Goal: Navigation & Orientation: Find specific page/section

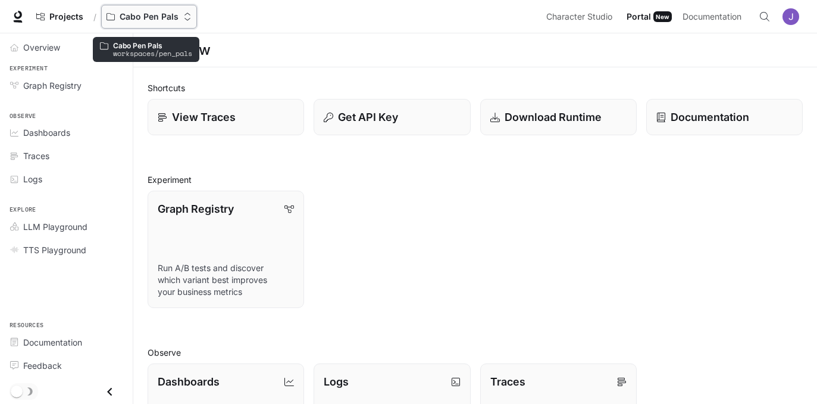
click at [153, 17] on p "Cabo Pen Pals" at bounding box center [149, 17] width 59 height 10
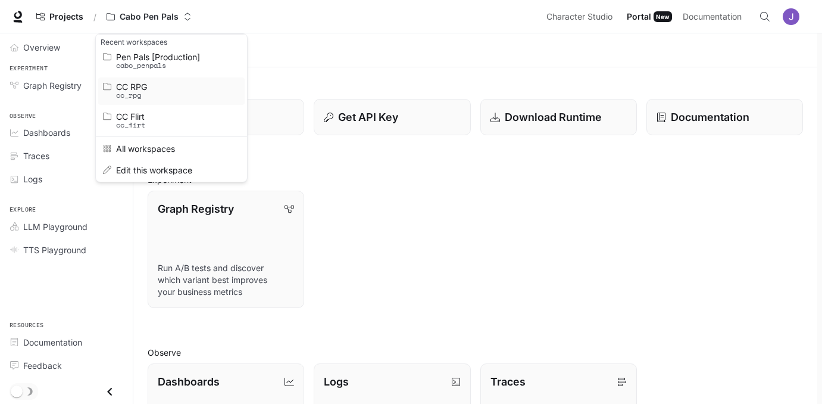
click at [138, 89] on span "CC RPG" at bounding box center [169, 86] width 107 height 9
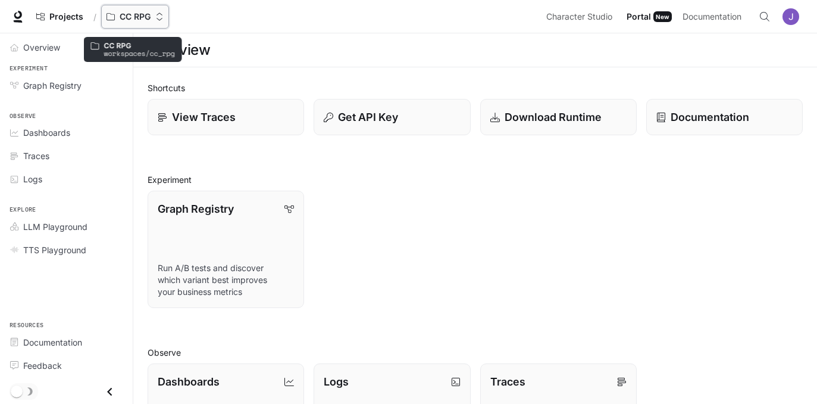
click at [128, 17] on p "CC RPG" at bounding box center [135, 17] width 31 height 10
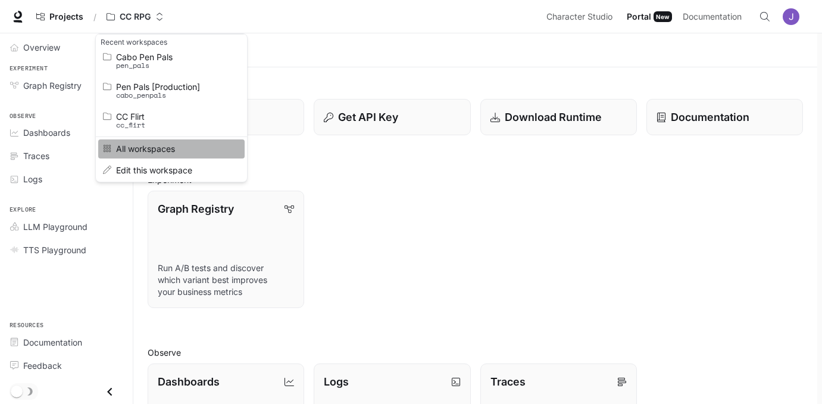
click at [142, 154] on link "All workspaces" at bounding box center [171, 148] width 146 height 18
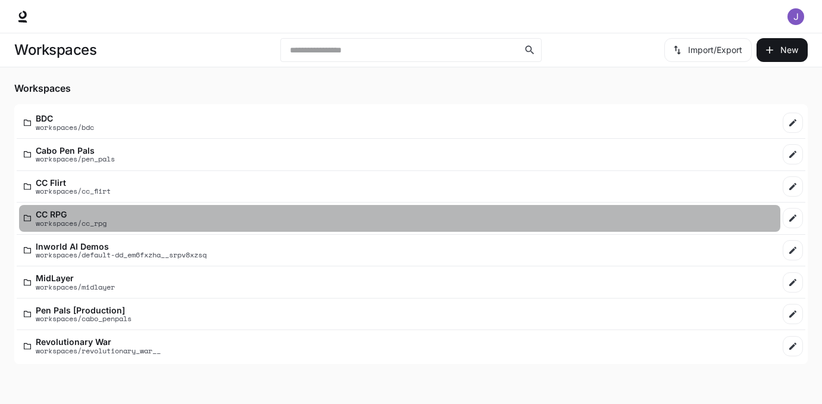
click at [54, 211] on p "CC RPG" at bounding box center [71, 213] width 71 height 9
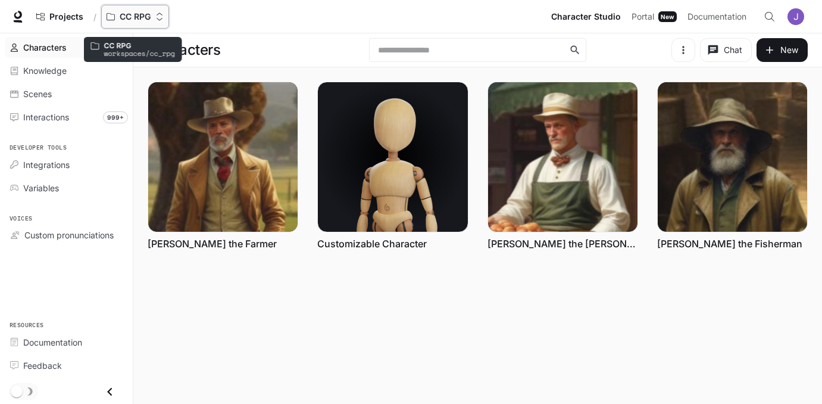
click at [134, 15] on p "CC RPG" at bounding box center [135, 17] width 31 height 10
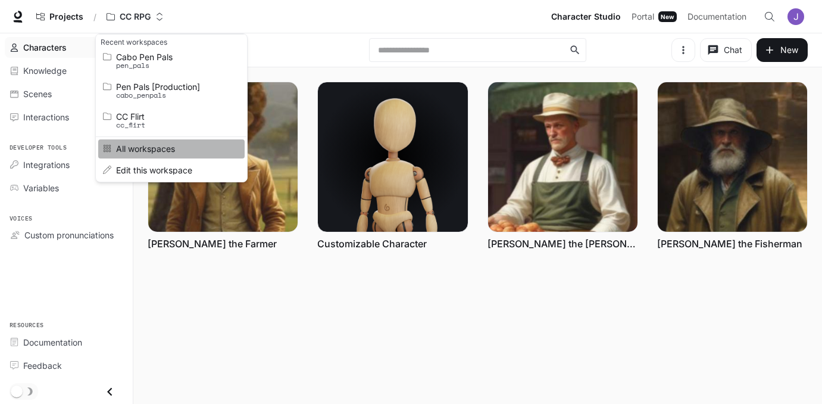
click at [143, 149] on span "All workspaces" at bounding box center [169, 148] width 107 height 9
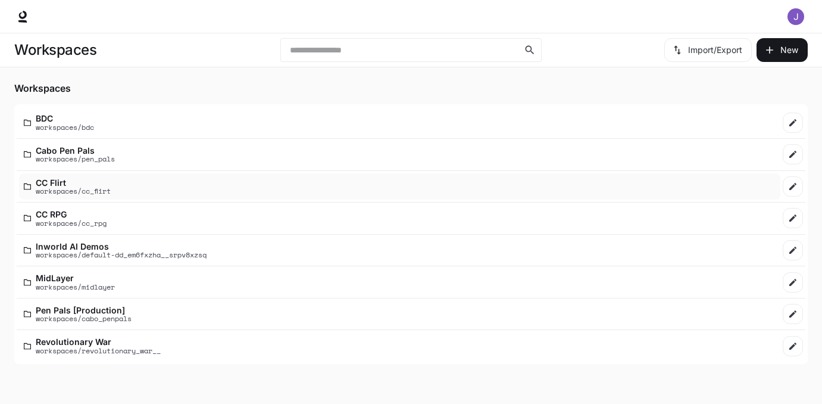
click at [65, 183] on p "CC Flirt" at bounding box center [73, 182] width 75 height 9
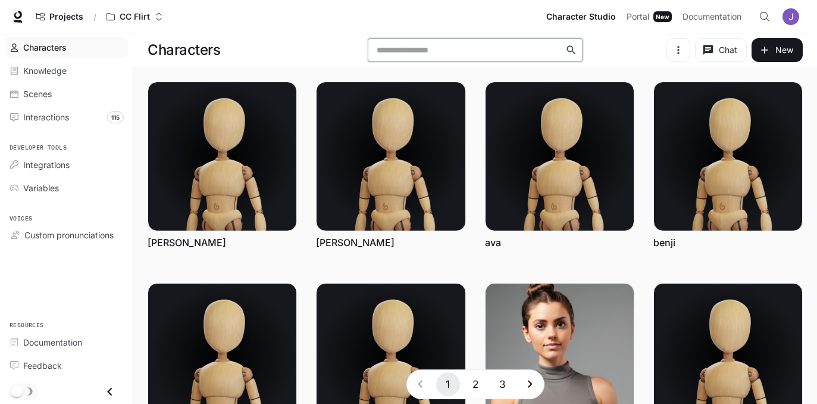
click at [393, 48] on input "text" at bounding box center [469, 50] width 193 height 12
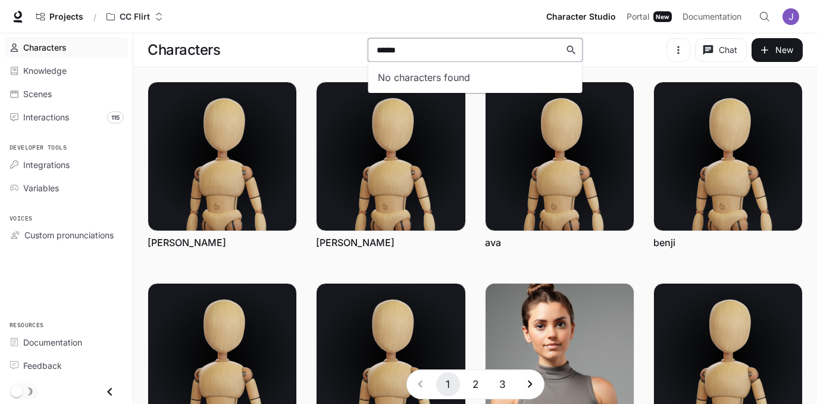
type input "******"
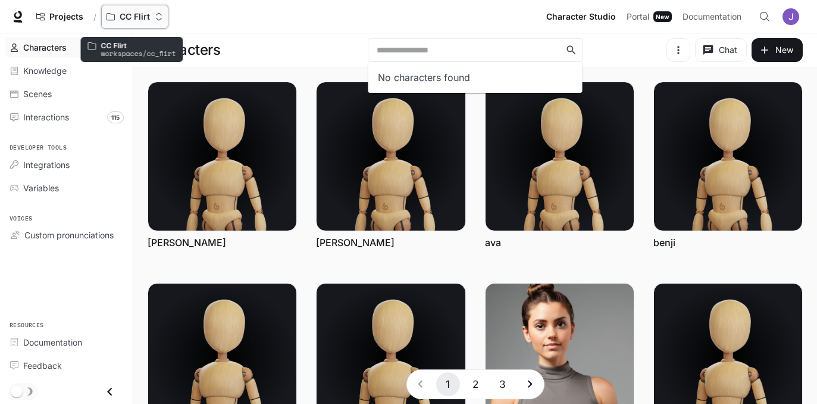
click at [122, 16] on p "CC Flirt" at bounding box center [135, 17] width 30 height 10
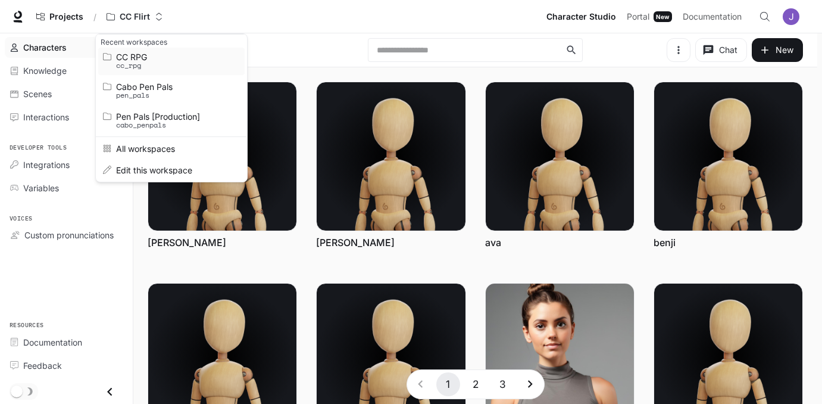
click at [127, 60] on span "CC RPG" at bounding box center [169, 56] width 107 height 9
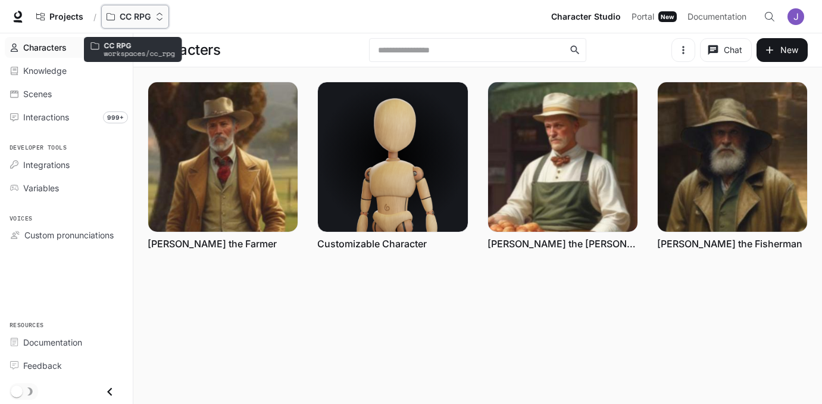
click at [130, 21] on p "CC RPG" at bounding box center [135, 17] width 31 height 10
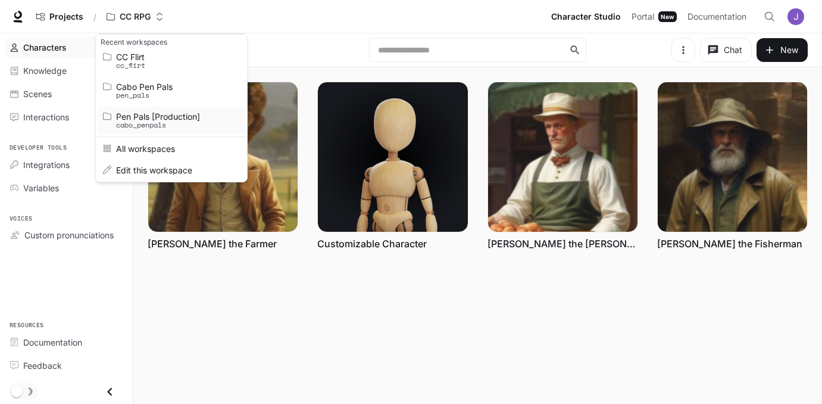
click at [152, 113] on span "Pen Pals [Production]" at bounding box center [169, 116] width 107 height 9
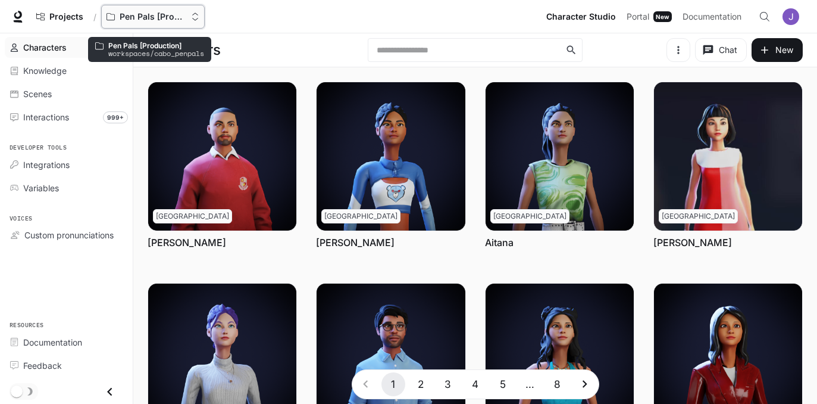
click at [130, 18] on p "Pen Pals [Production]" at bounding box center [153, 17] width 67 height 10
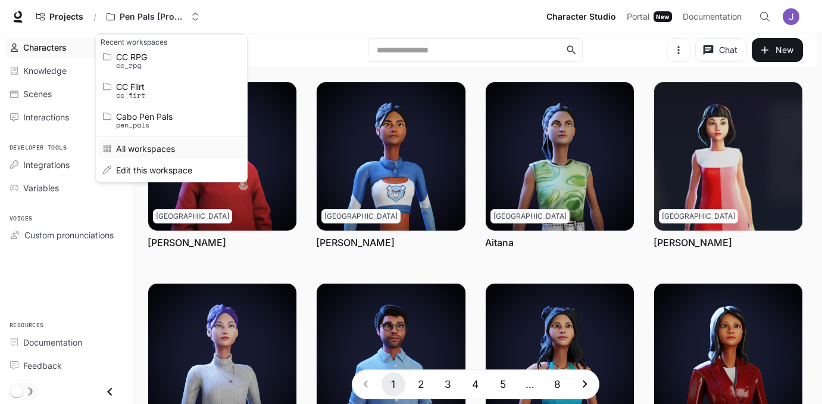
click at [146, 152] on span "All workspaces" at bounding box center [169, 148] width 107 height 9
